Goal: Transaction & Acquisition: Purchase product/service

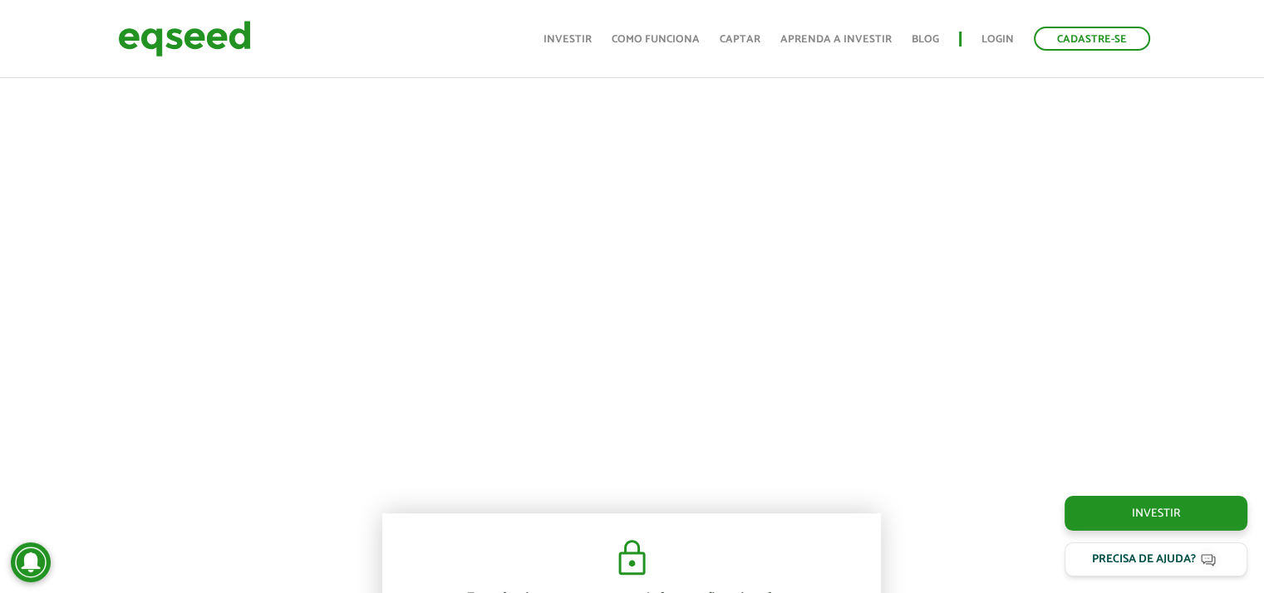
scroll to position [914, 0]
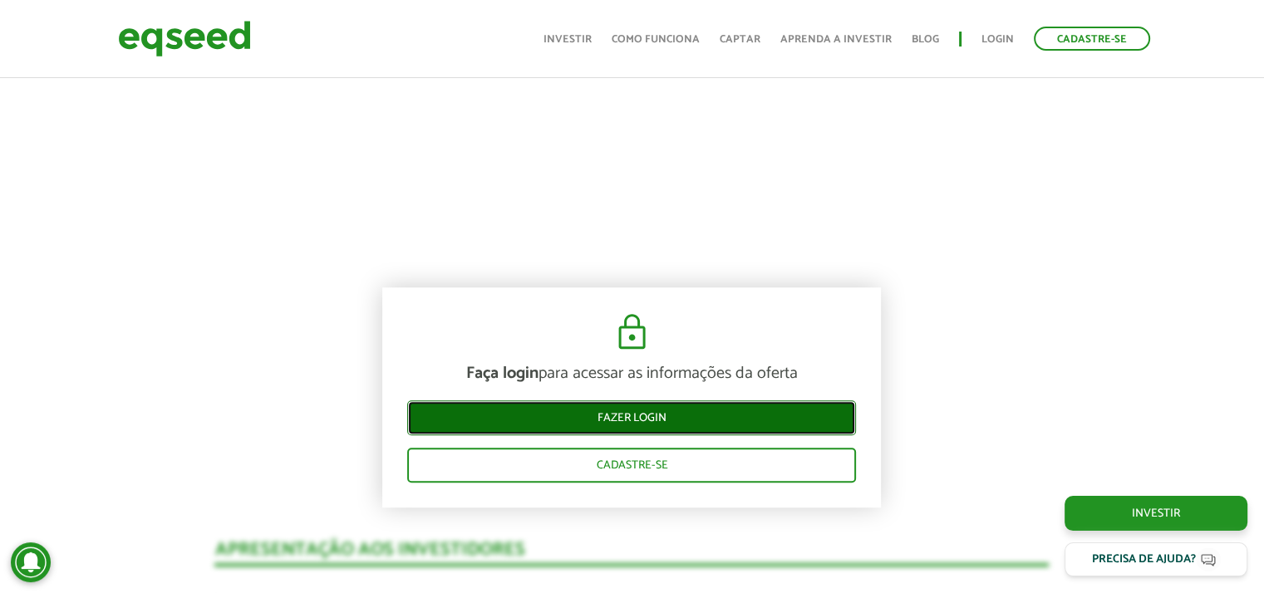
click at [646, 410] on link "Fazer login" at bounding box center [631, 417] width 449 height 35
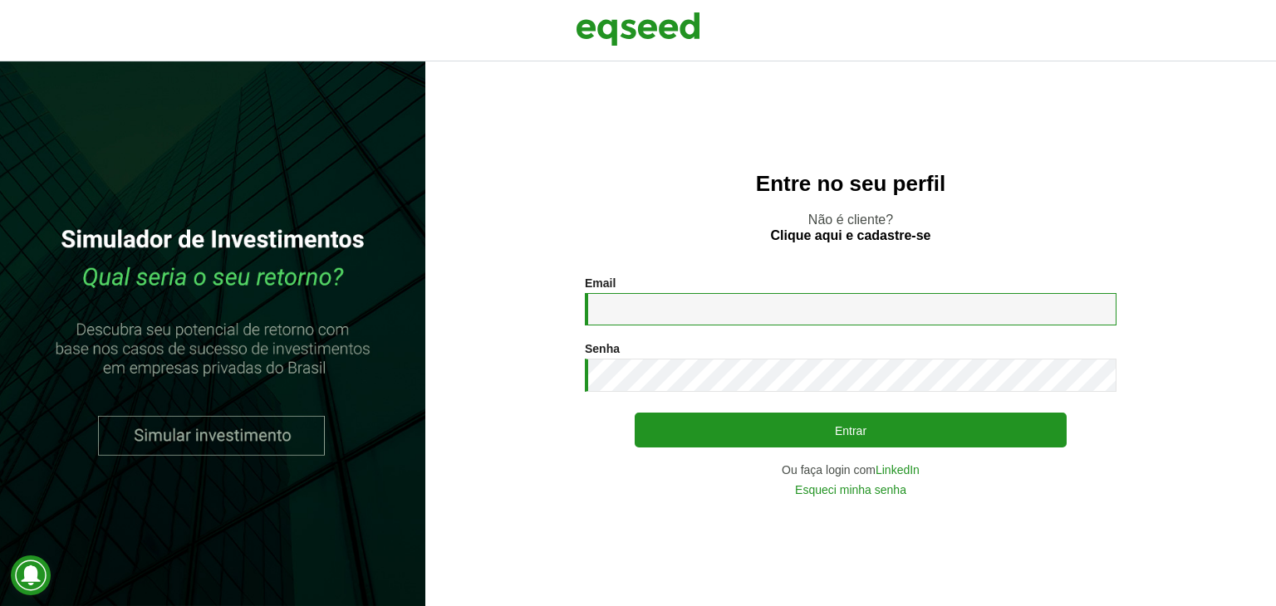
click at [644, 315] on input "Email *" at bounding box center [851, 309] width 532 height 32
type input "**********"
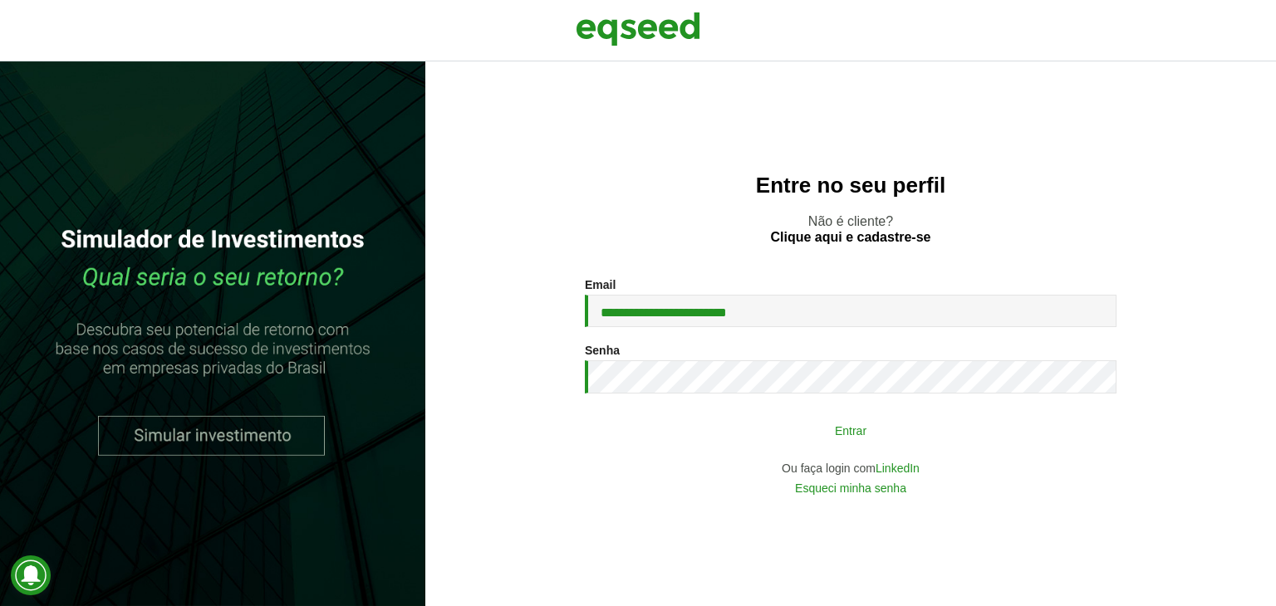
click at [834, 442] on button "Entrar" at bounding box center [851, 431] width 432 height 32
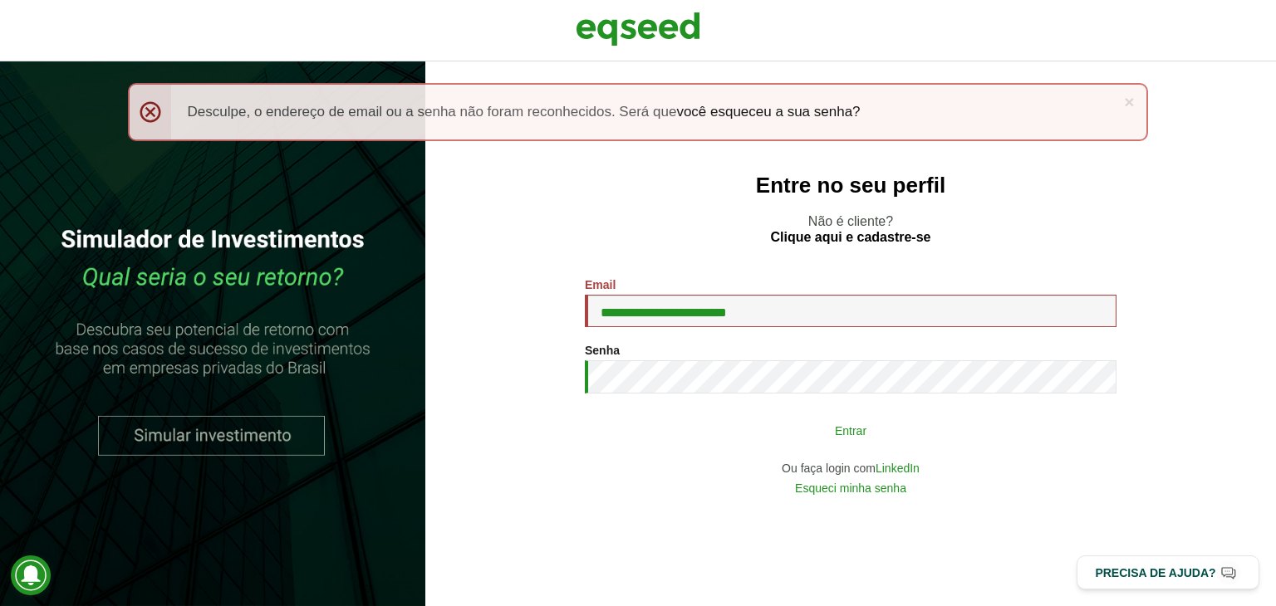
click at [817, 436] on button "Entrar" at bounding box center [851, 431] width 432 height 32
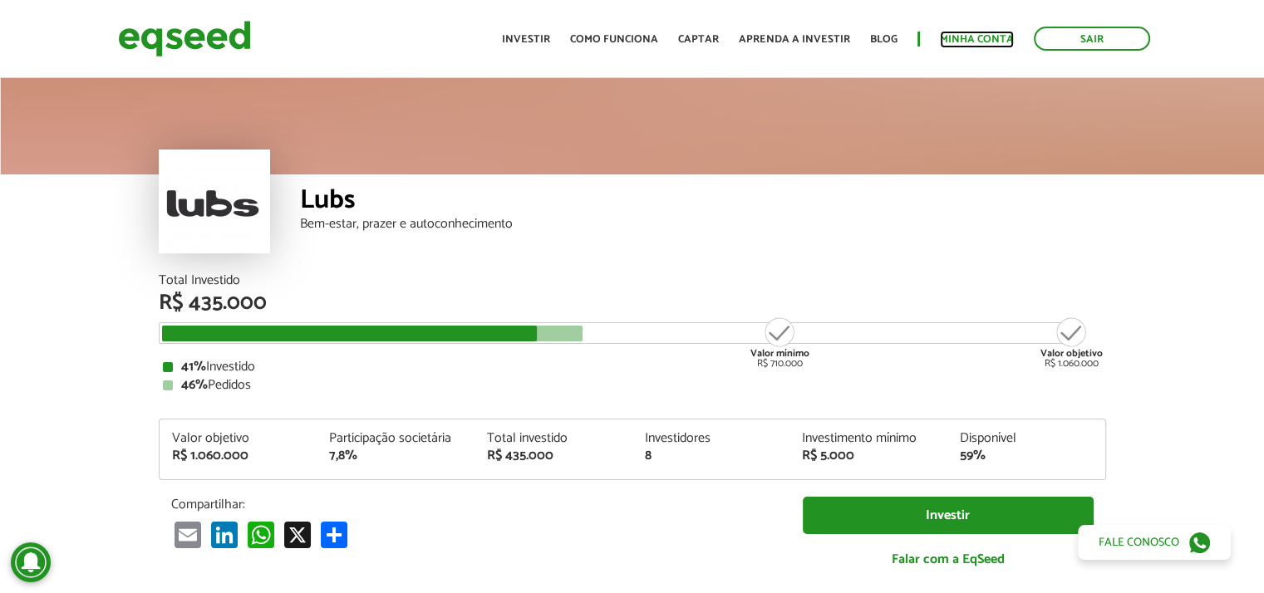
click at [967, 34] on link "Minha conta" at bounding box center [977, 39] width 74 height 11
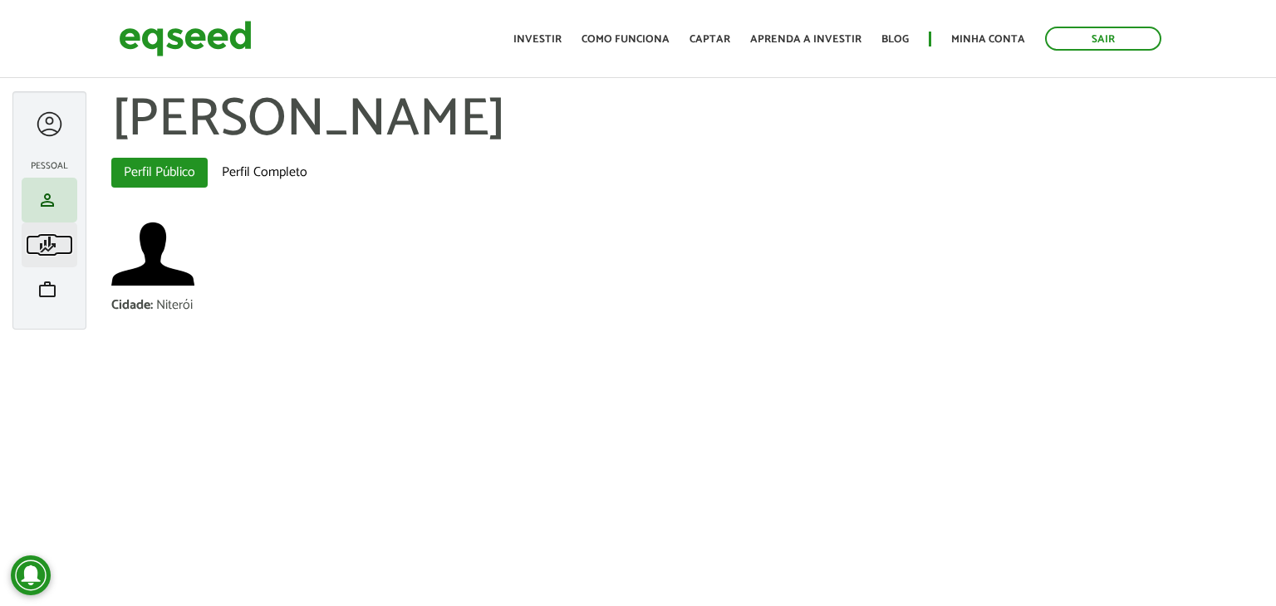
click at [41, 241] on span "finance_mode" at bounding box center [47, 245] width 20 height 20
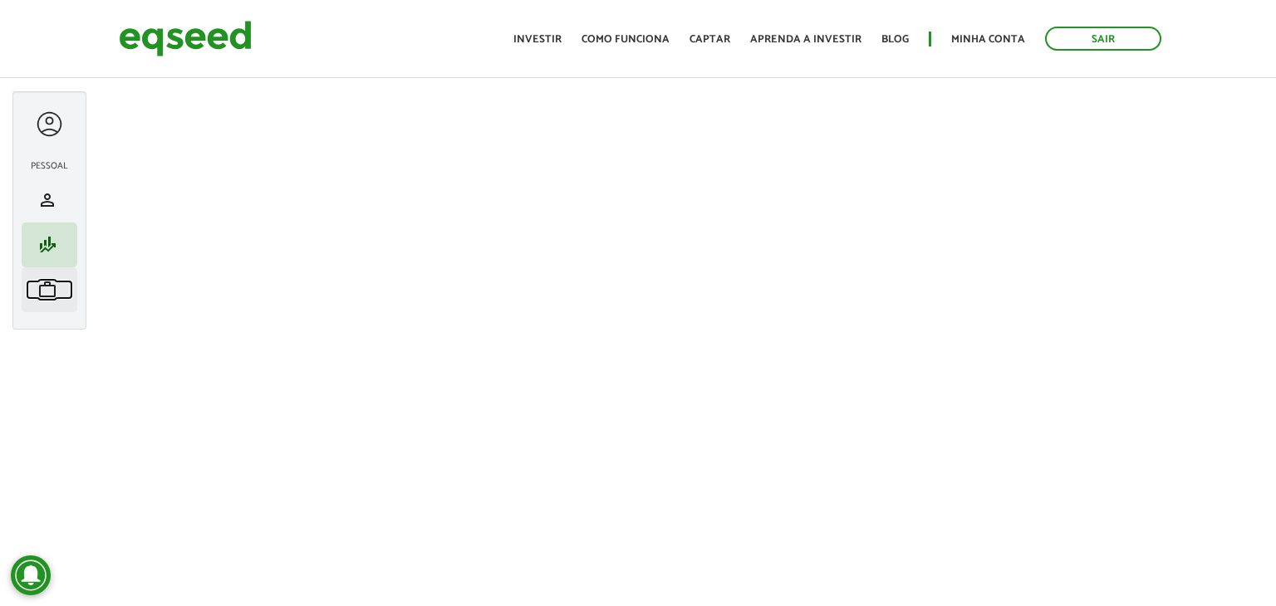
click at [43, 285] on span "work" at bounding box center [47, 290] width 20 height 20
click at [53, 148] on div "[PERSON_NAME] left_panel_close [GEOGRAPHIC_DATA] person Meu perfil finance_mode…" at bounding box center [49, 210] width 74 height 238
click at [41, 161] on h2 "Pessoal" at bounding box center [50, 166] width 56 height 10
click at [1000, 39] on link "Minha conta" at bounding box center [977, 39] width 74 height 11
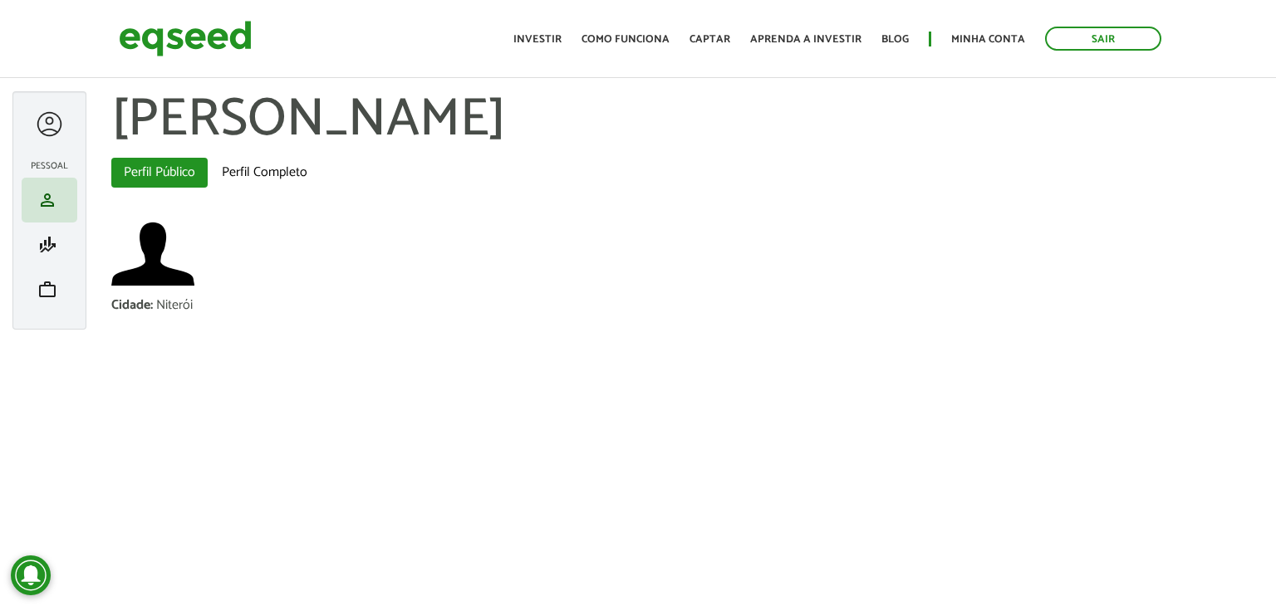
click at [43, 140] on div "Eli Barcelos left_panel_close" at bounding box center [49, 127] width 31 height 37
click at [55, 243] on span "finance_mode" at bounding box center [47, 245] width 20 height 20
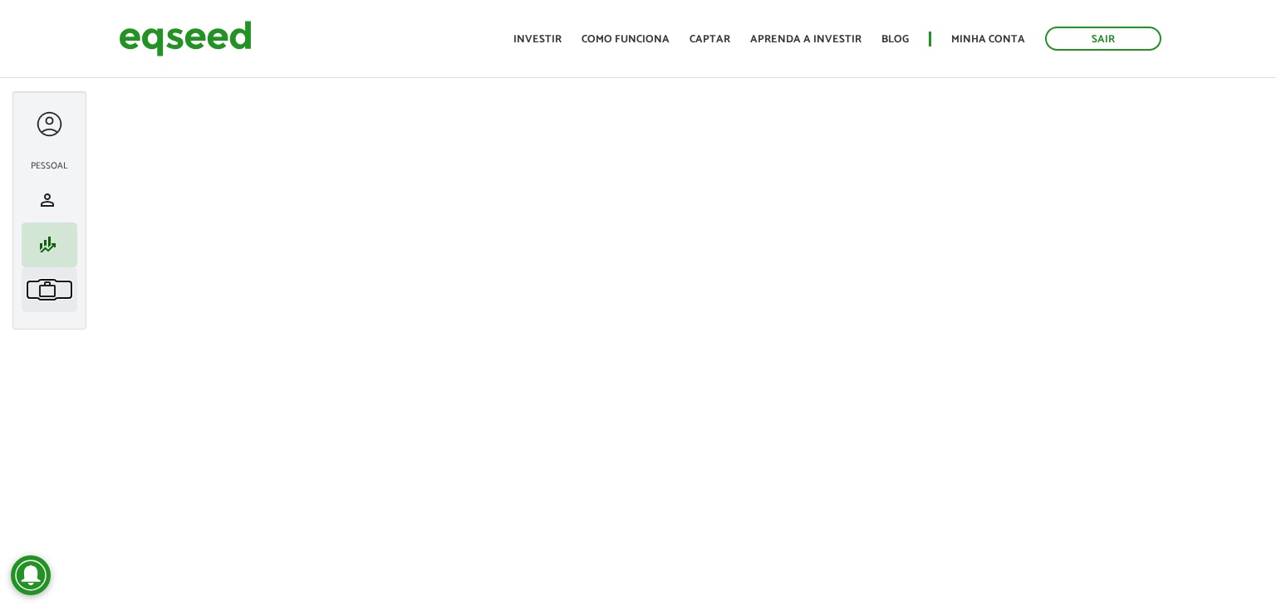
drag, startPoint x: 0, startPoint y: 0, endPoint x: 51, endPoint y: 290, distance: 294.3
click at [51, 290] on span "work" at bounding box center [47, 290] width 20 height 20
click at [197, 39] on img at bounding box center [184, 39] width 133 height 44
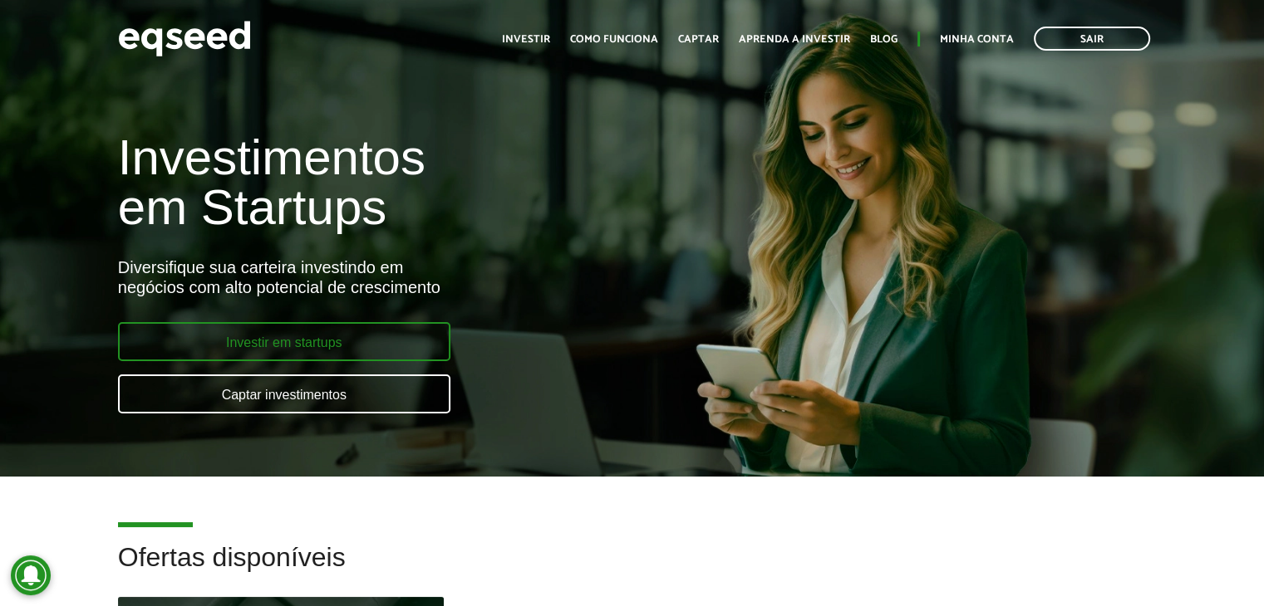
click at [317, 336] on link "Investir em startups" at bounding box center [284, 341] width 332 height 39
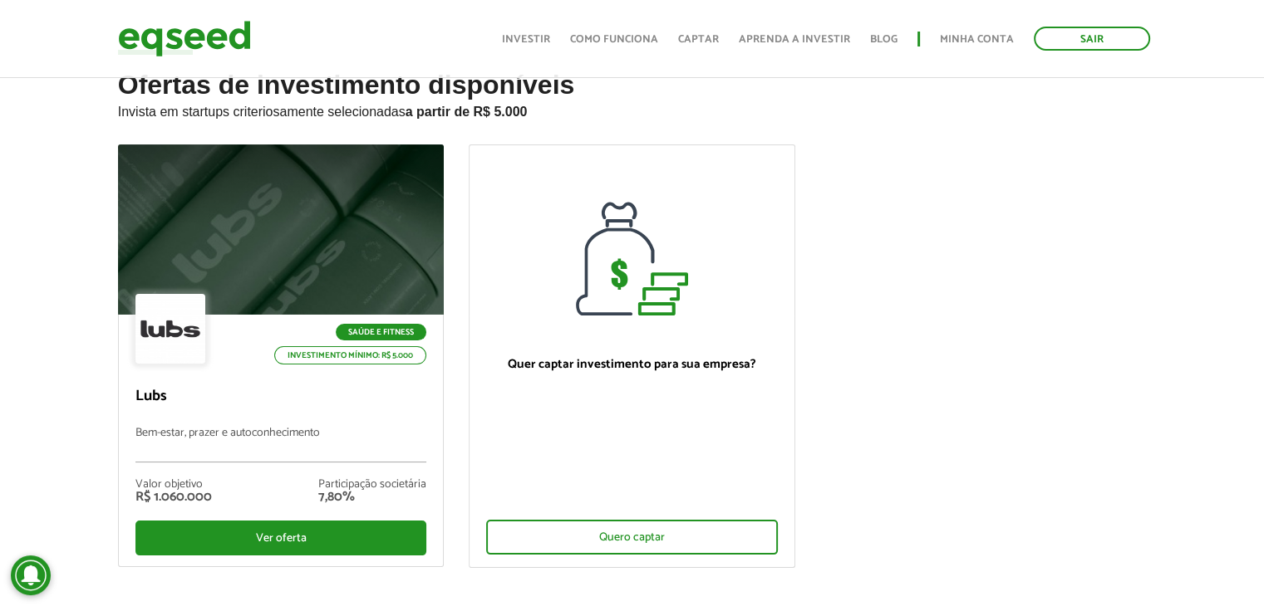
scroll to position [83, 0]
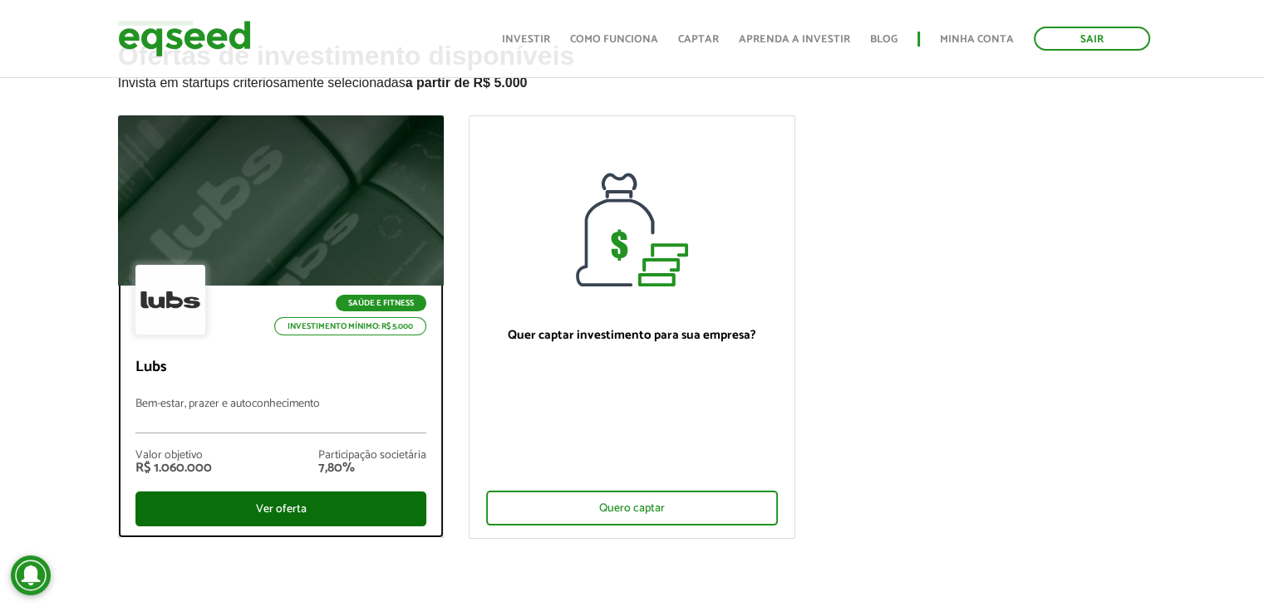
click at [292, 501] on div "Ver oferta" at bounding box center [281, 509] width 292 height 35
